Goal: Task Accomplishment & Management: Use online tool/utility

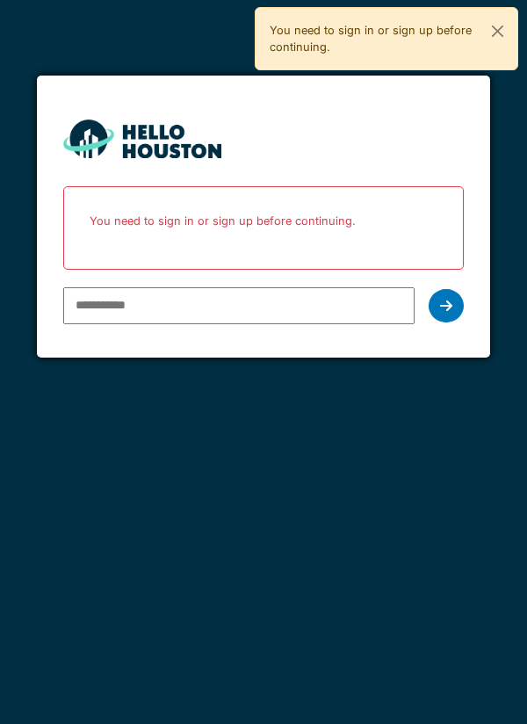
click at [100, 313] on input "email" at bounding box center [239, 305] width 352 height 37
type input "**********"
click at [436, 310] on div at bounding box center [446, 305] width 35 height 33
click at [449, 317] on div at bounding box center [446, 305] width 35 height 33
click at [236, 308] on input "**********" at bounding box center [239, 305] width 352 height 37
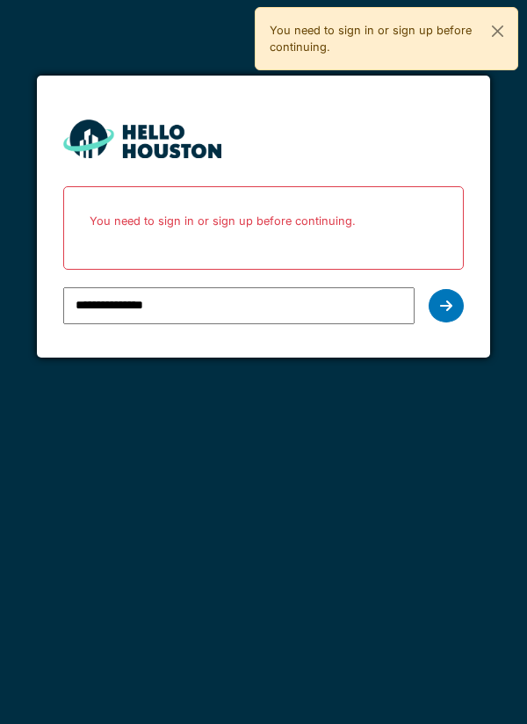
click at [445, 299] on icon at bounding box center [446, 306] width 12 height 14
click at [106, 312] on input "email" at bounding box center [239, 305] width 352 height 37
type input "**********"
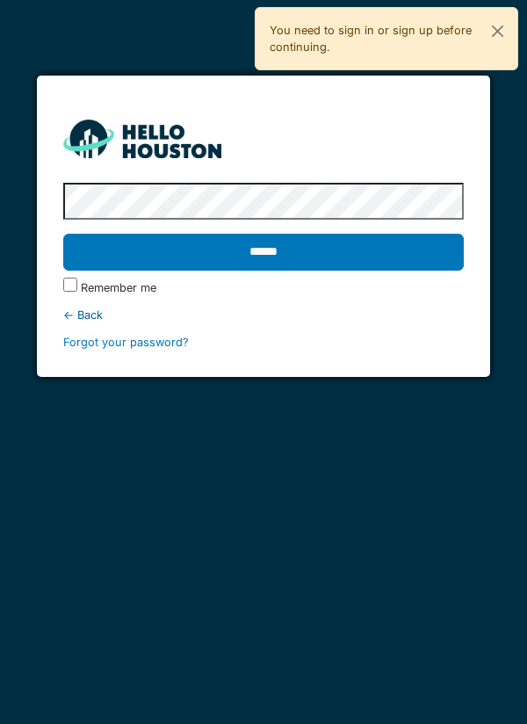
click at [155, 258] on input "******" at bounding box center [263, 252] width 401 height 37
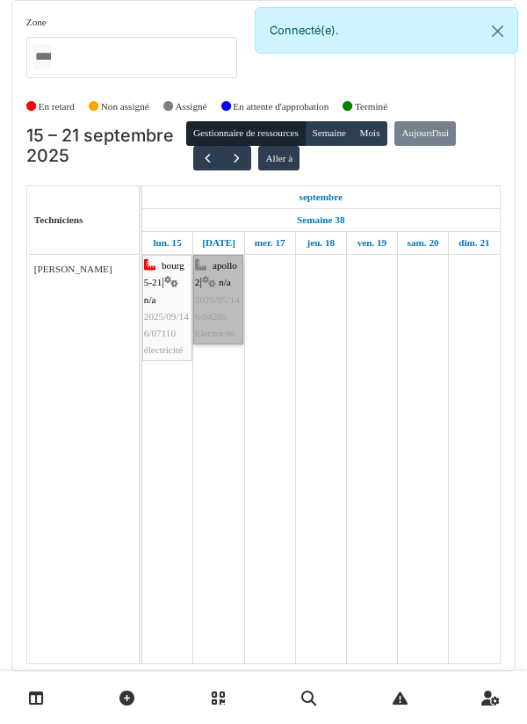
click at [221, 303] on link "apollo 2 | n/a 2025/05/146/04265 Electricité" at bounding box center [218, 300] width 50 height 90
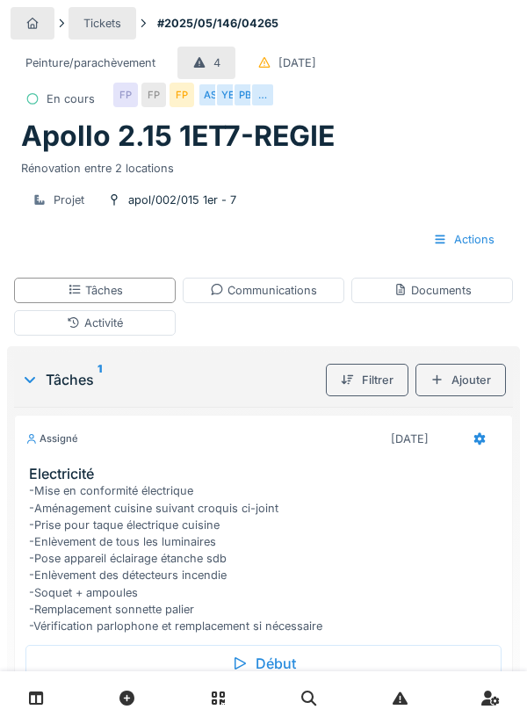
scroll to position [74, 0]
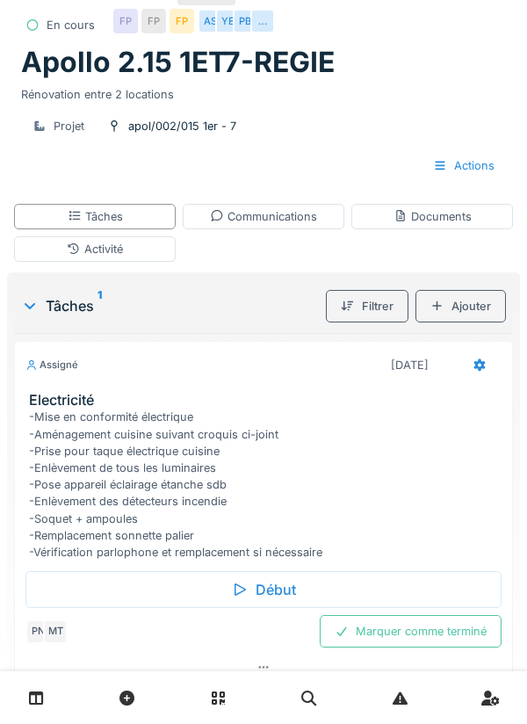
click at [48, 316] on div "Tâches 1" at bounding box center [170, 305] width 298 height 21
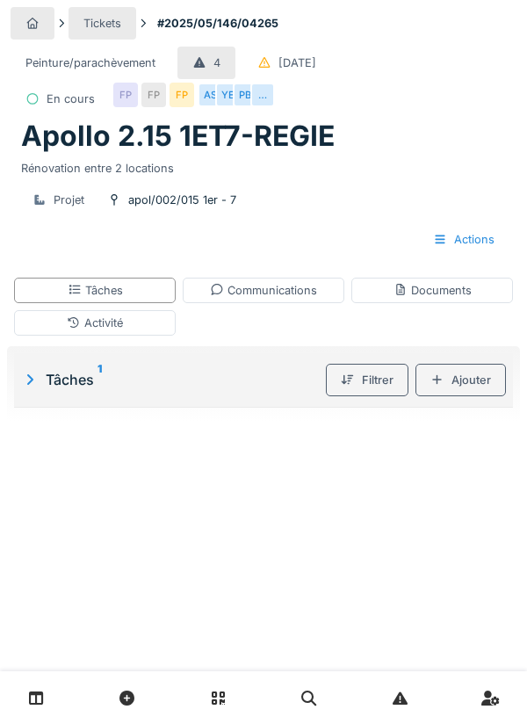
click at [44, 376] on div "Tâches 1" at bounding box center [170, 379] width 298 height 21
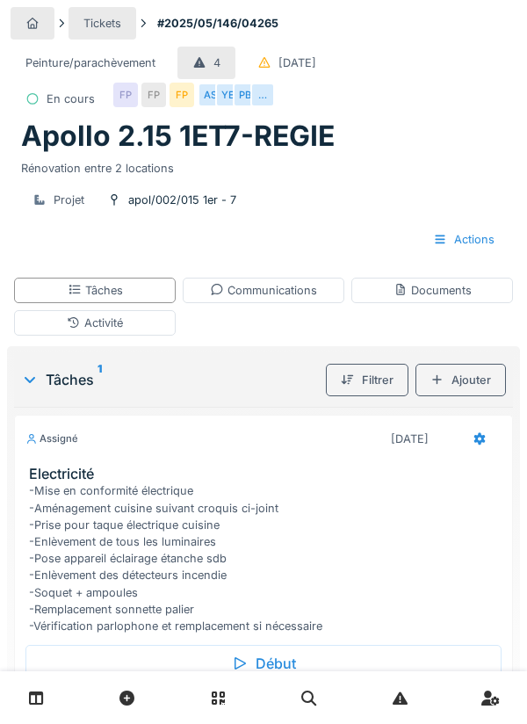
click at [278, 295] on div "Communications" at bounding box center [263, 290] width 107 height 17
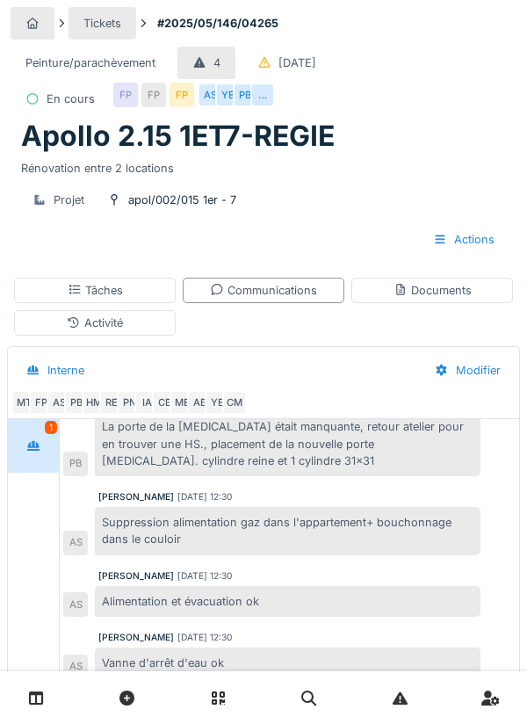
scroll to position [174, 0]
click at [396, 296] on div "Documents" at bounding box center [432, 290] width 78 height 17
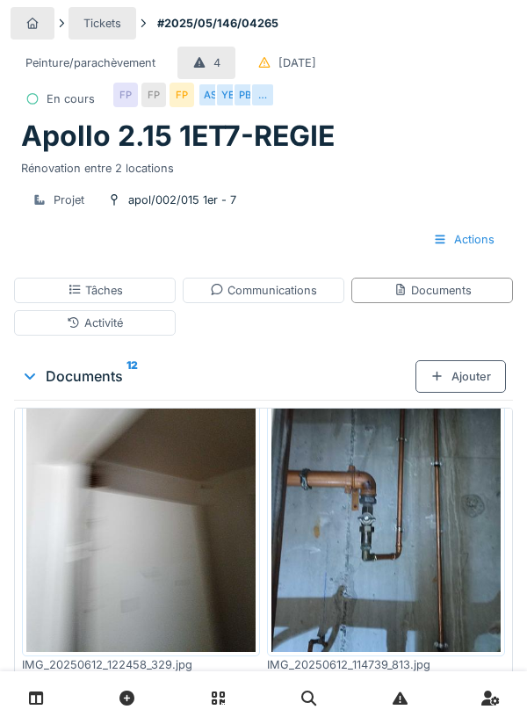
scroll to position [595, 0]
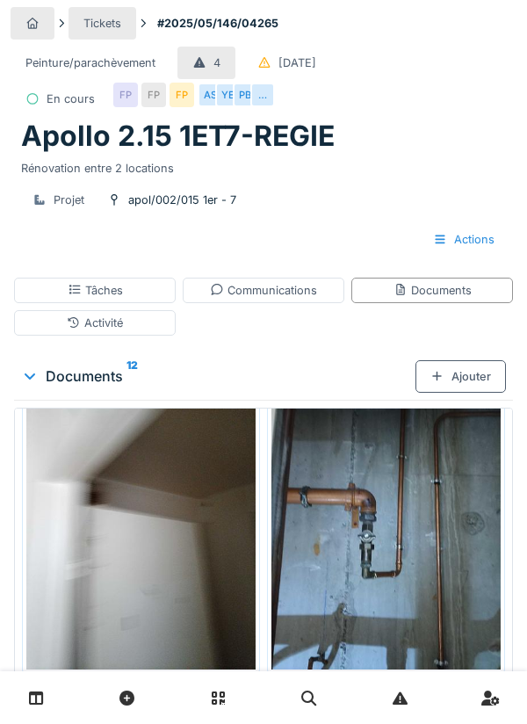
click at [130, 515] on img at bounding box center [140, 517] width 229 height 306
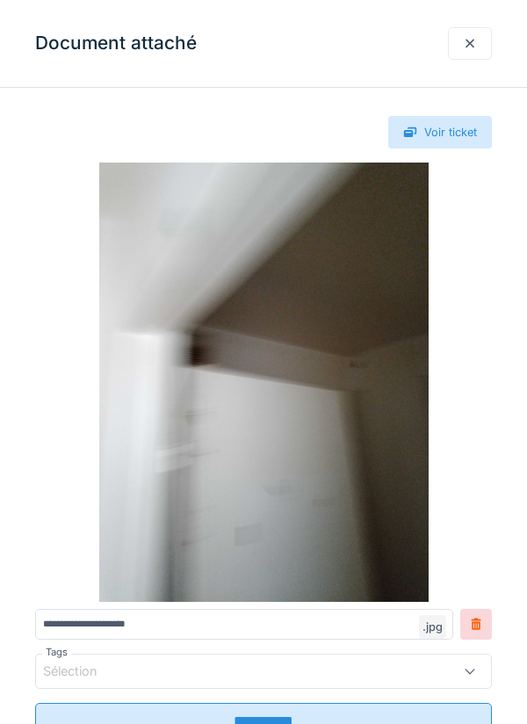
click at [465, 29] on div at bounding box center [470, 43] width 44 height 32
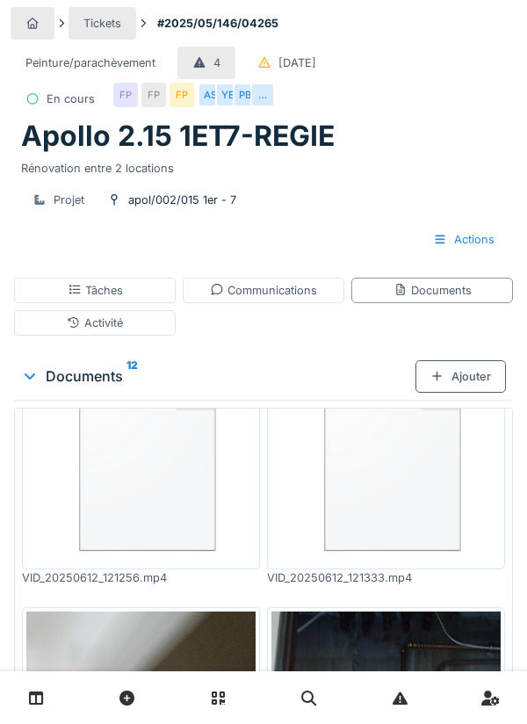
scroll to position [0, 0]
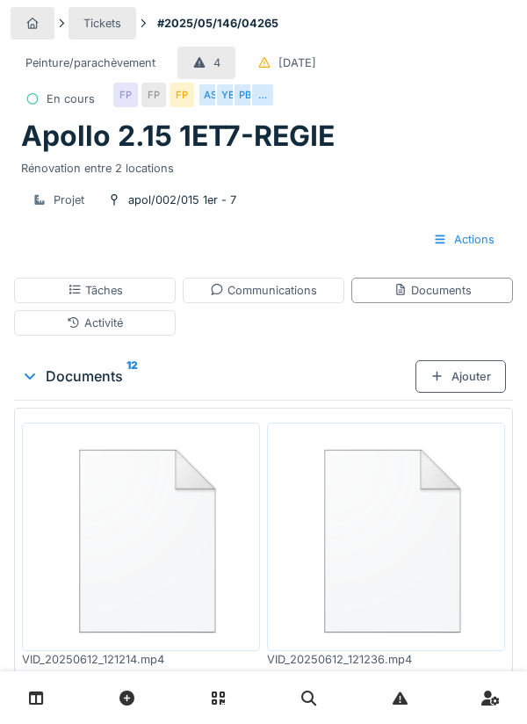
click at [93, 294] on div "Tâches" at bounding box center [95, 290] width 55 height 17
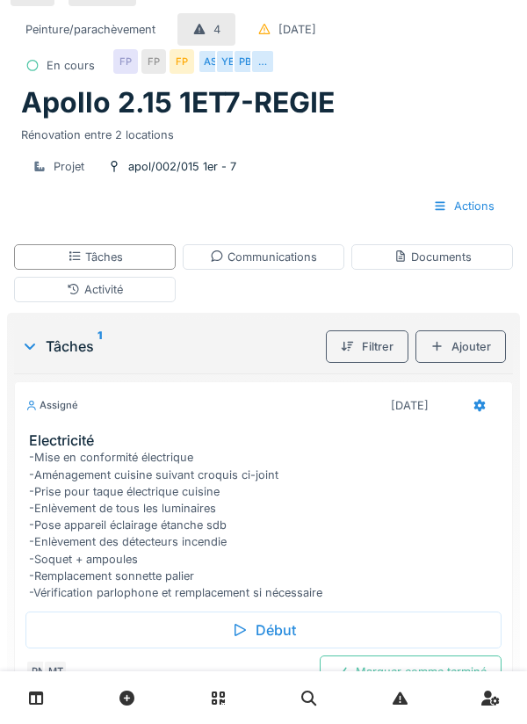
scroll to position [74, 0]
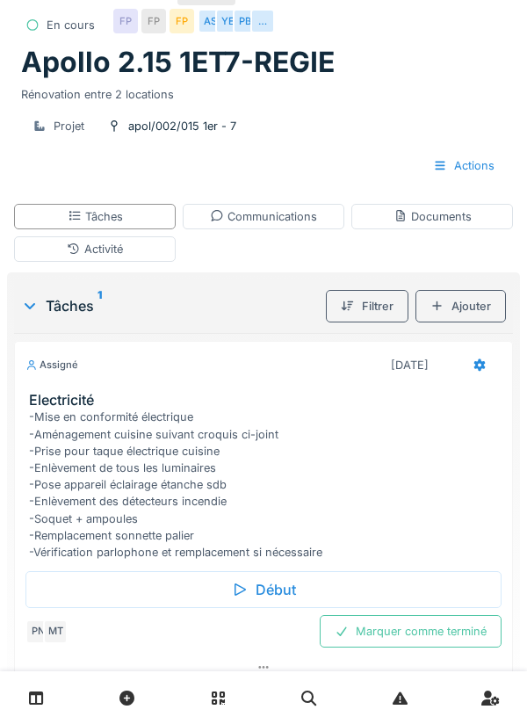
click at [16, 718] on link at bounding box center [36, 697] width 45 height 41
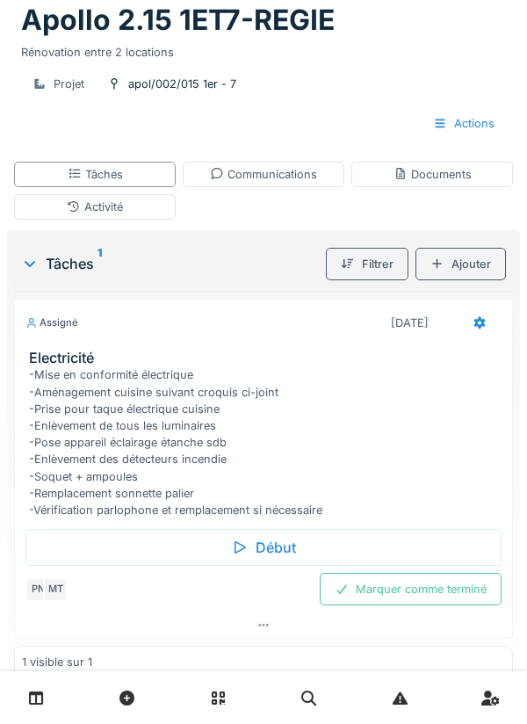
scroll to position [144, 0]
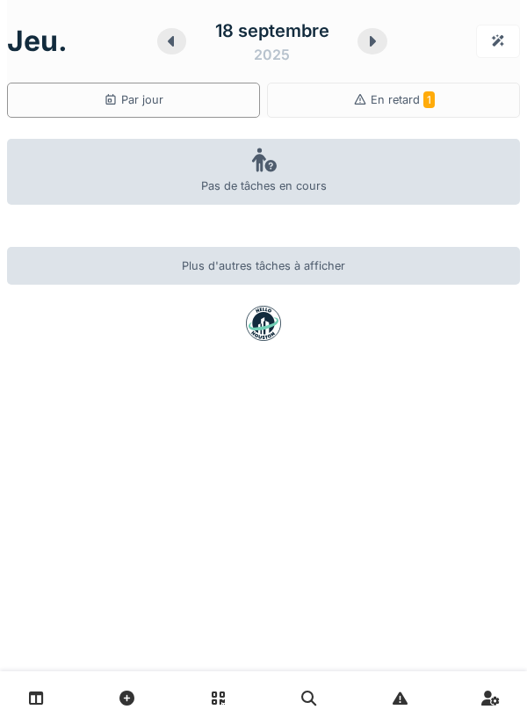
click at [356, 112] on div "En retard 1" at bounding box center [393, 100] width 253 height 35
